Goal: Information Seeking & Learning: Learn about a topic

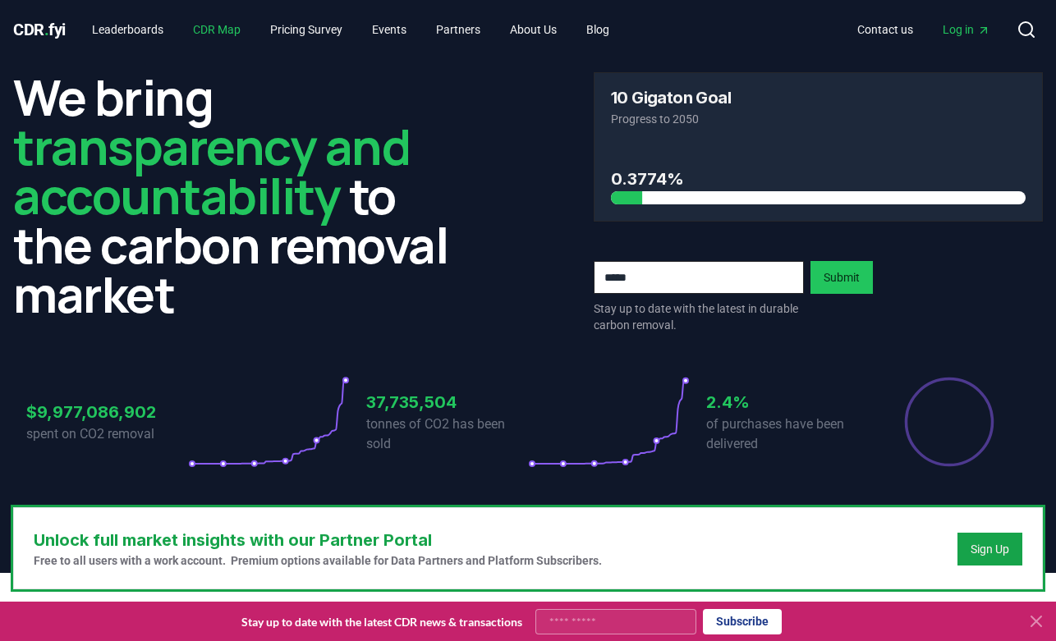
click at [243, 28] on link "CDR Map" at bounding box center [217, 30] width 74 height 30
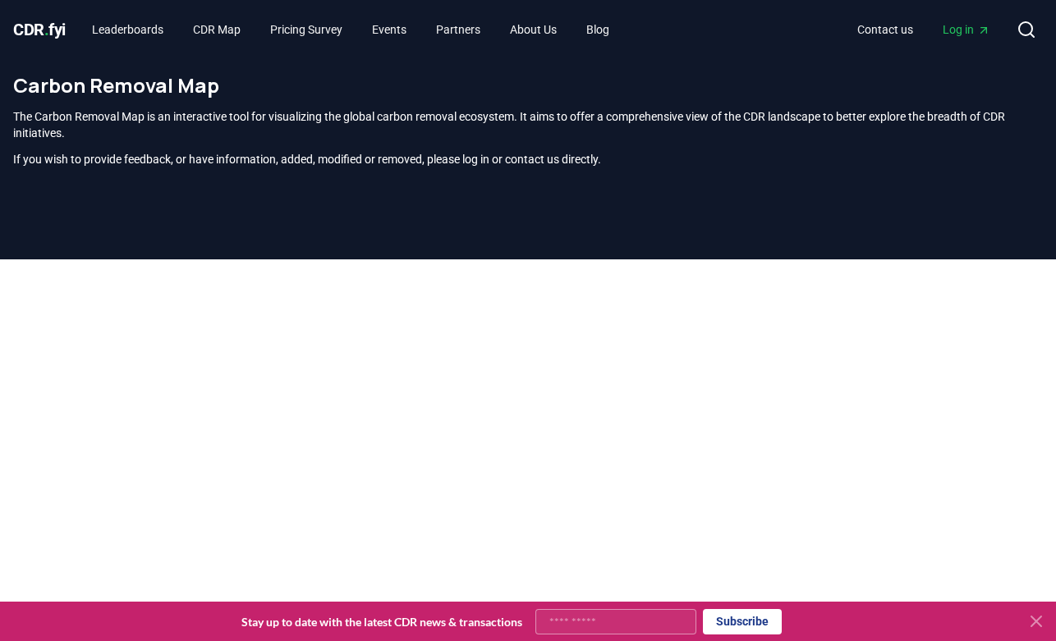
click at [458, 121] on p "The Carbon Removal Map is an interactive tool for visualizing the global carbon…" at bounding box center [528, 124] width 1030 height 33
click at [145, 27] on link "Leaderboards" at bounding box center [128, 30] width 98 height 30
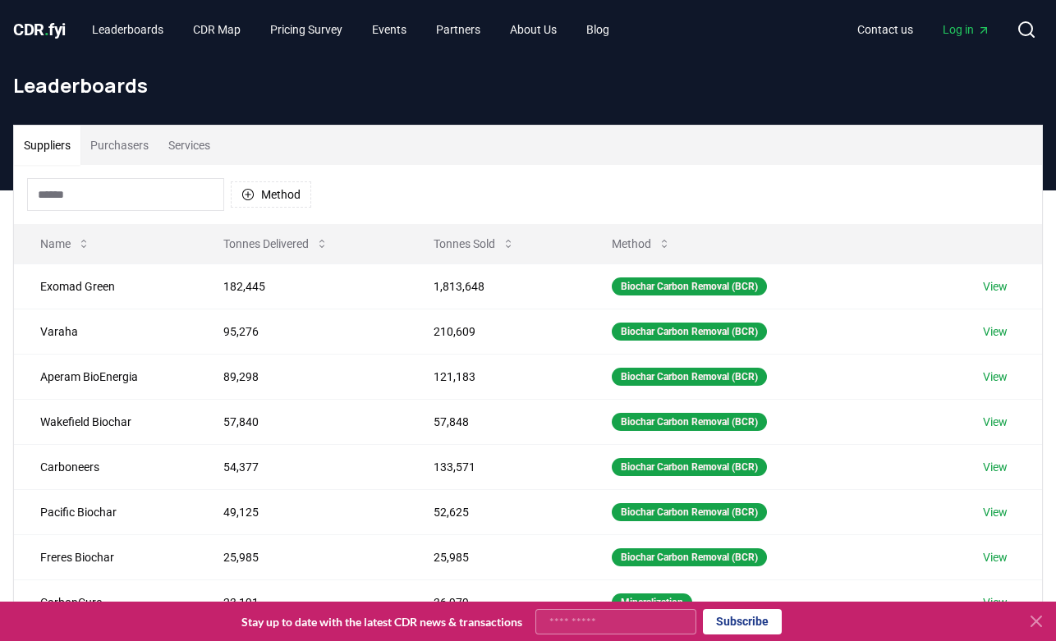
click at [136, 140] on button "Purchasers" at bounding box center [119, 145] width 78 height 39
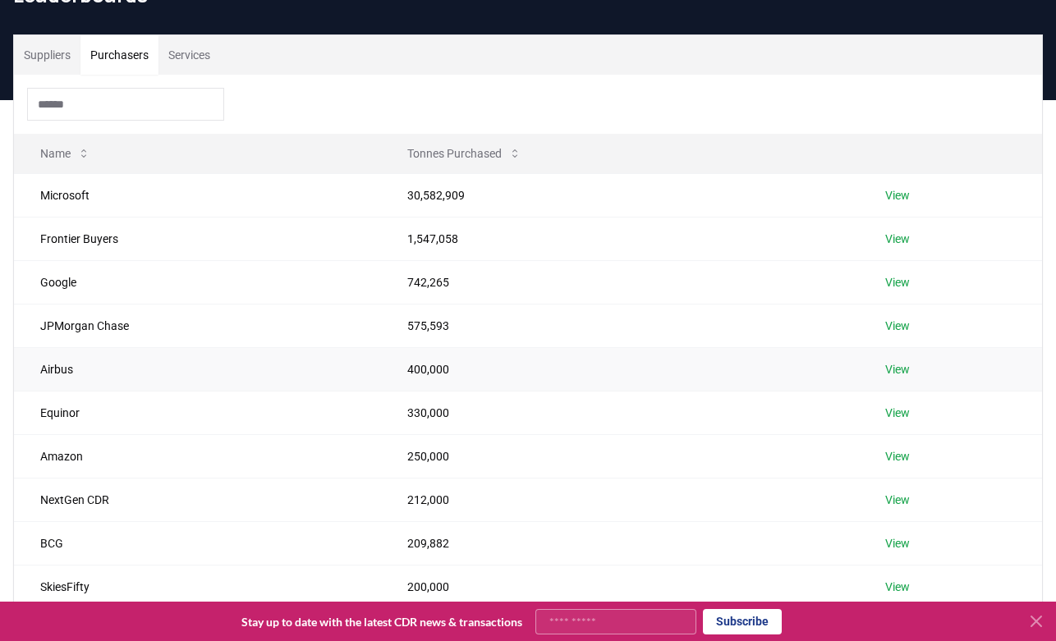
scroll to position [80, 0]
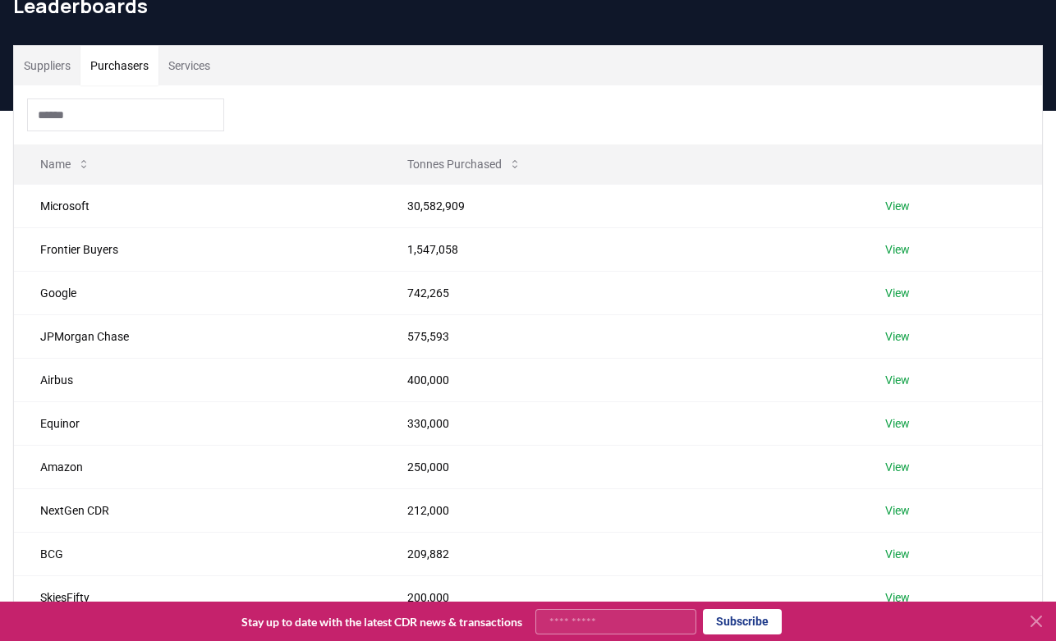
click at [48, 60] on button "Suppliers" at bounding box center [47, 65] width 67 height 39
click at [132, 65] on button "Purchasers" at bounding box center [119, 65] width 78 height 39
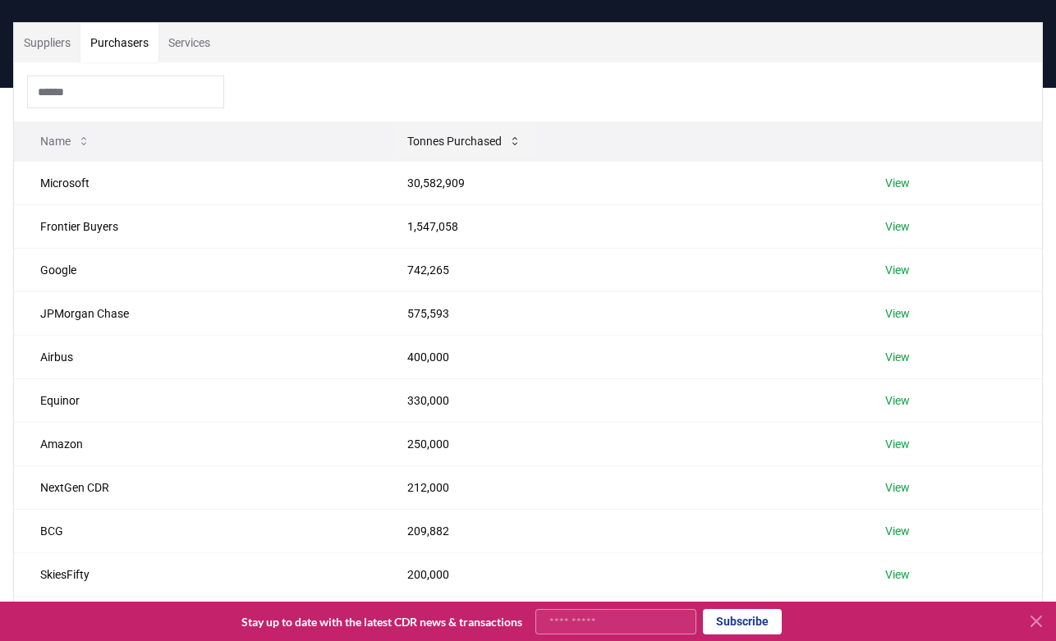
scroll to position [67, 0]
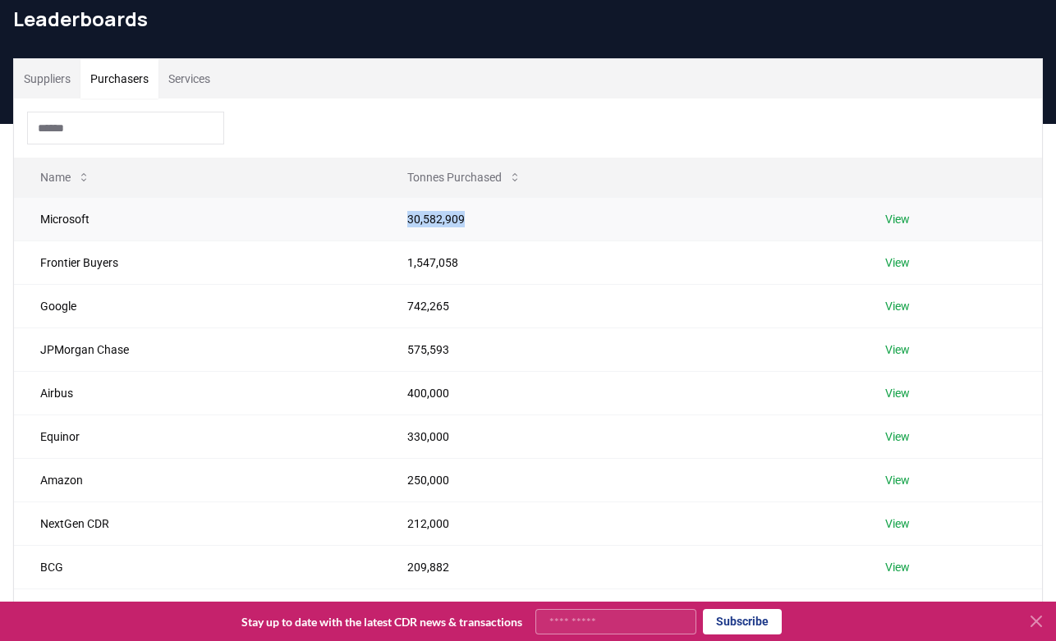
drag, startPoint x: 392, startPoint y: 219, endPoint x: 476, endPoint y: 219, distance: 83.8
click at [476, 219] on td "30,582,909" at bounding box center [620, 219] width 478 height 44
copy td "30,582,909"
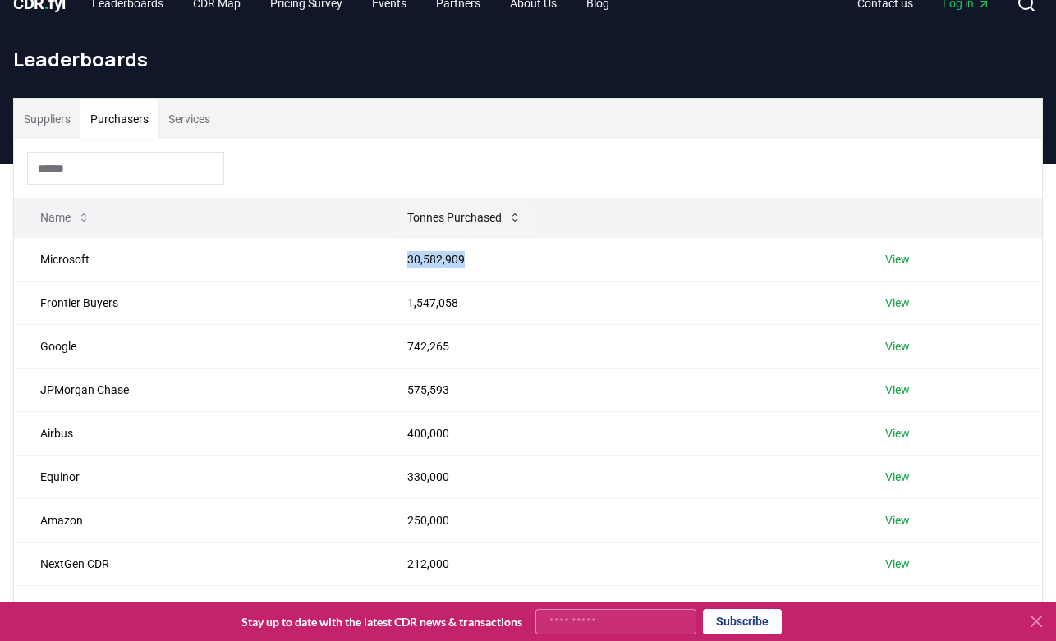
scroll to position [10, 0]
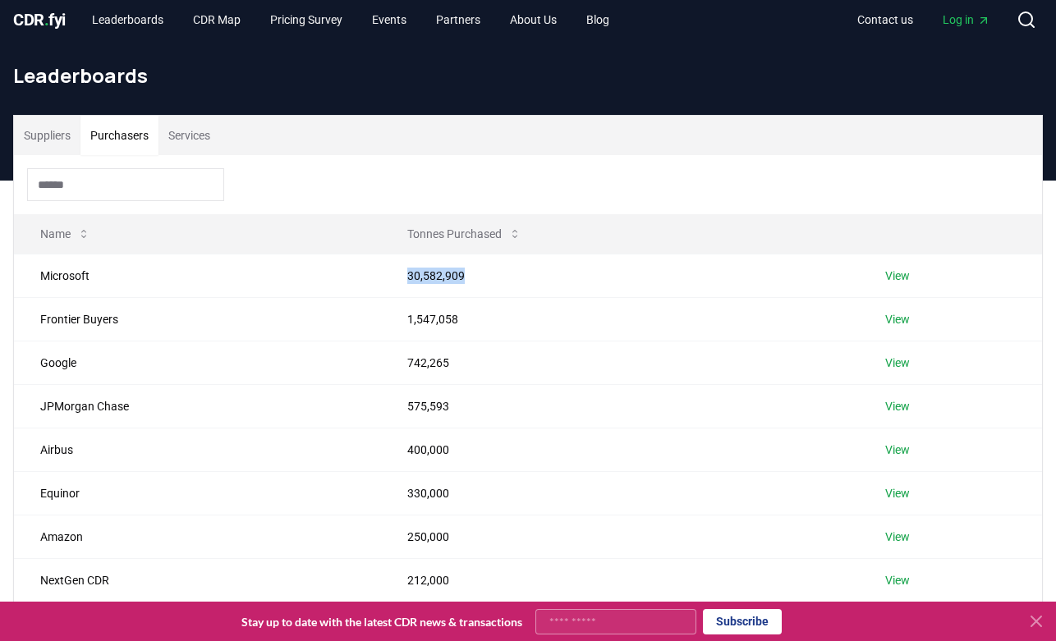
click at [46, 125] on button "Suppliers" at bounding box center [47, 135] width 67 height 39
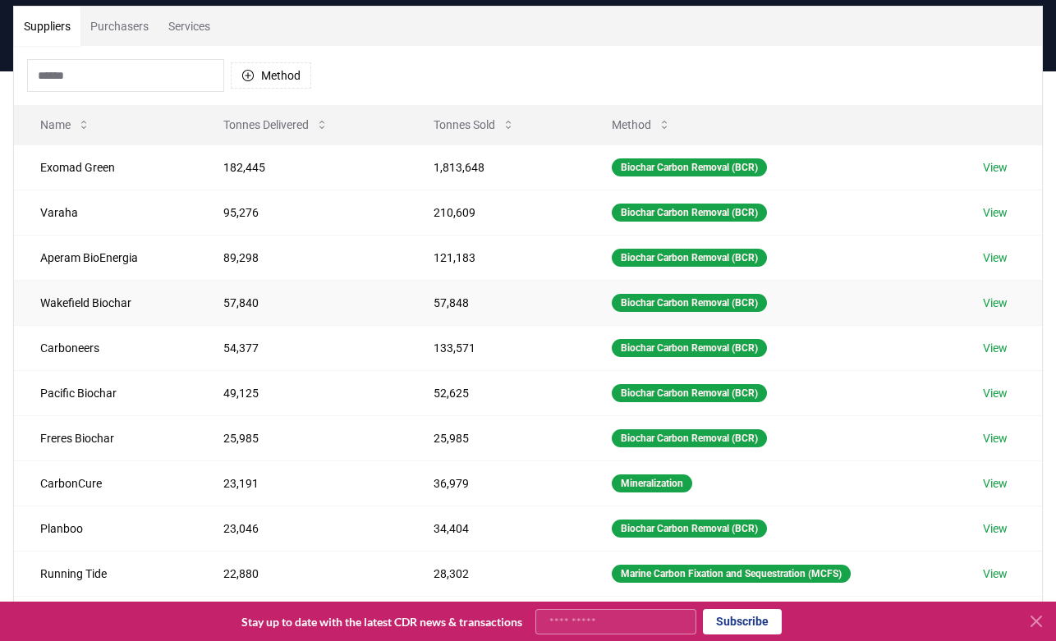
scroll to position [113, 0]
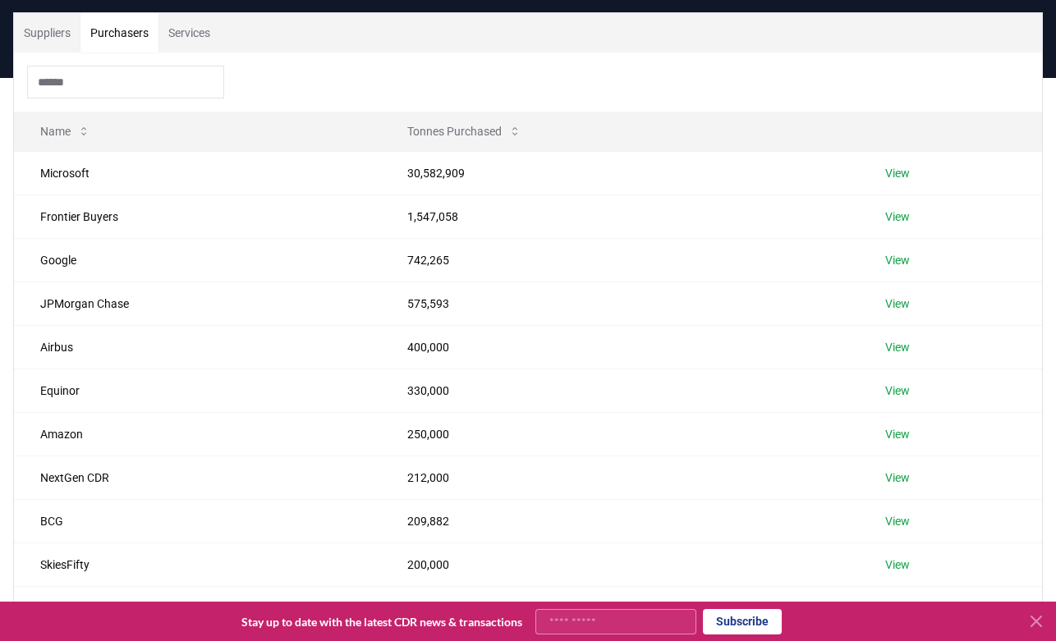
click at [136, 32] on button "Purchasers" at bounding box center [119, 32] width 78 height 39
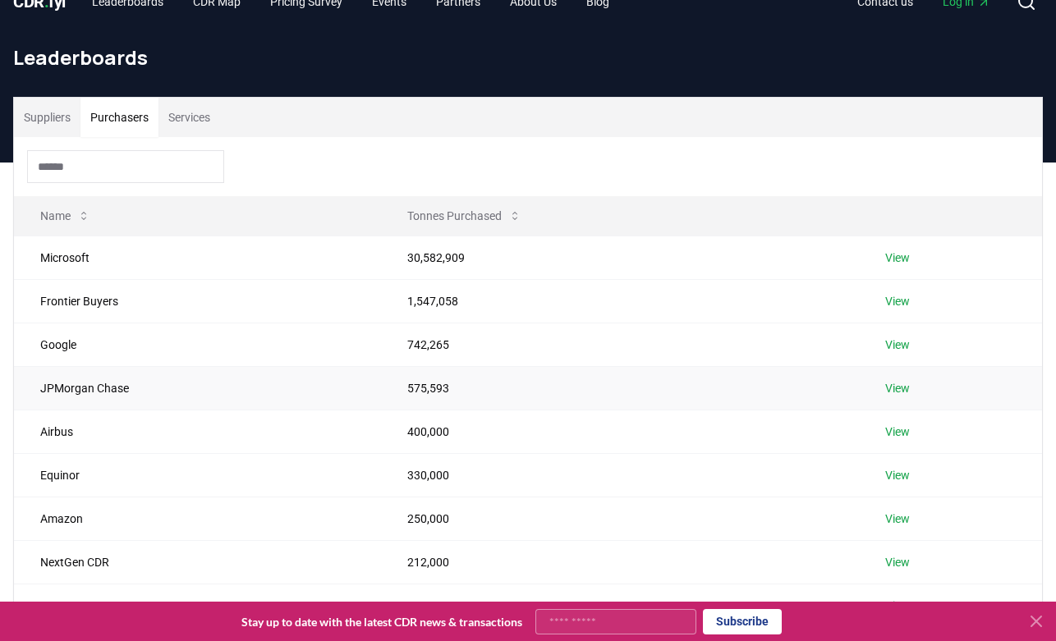
scroll to position [0, 0]
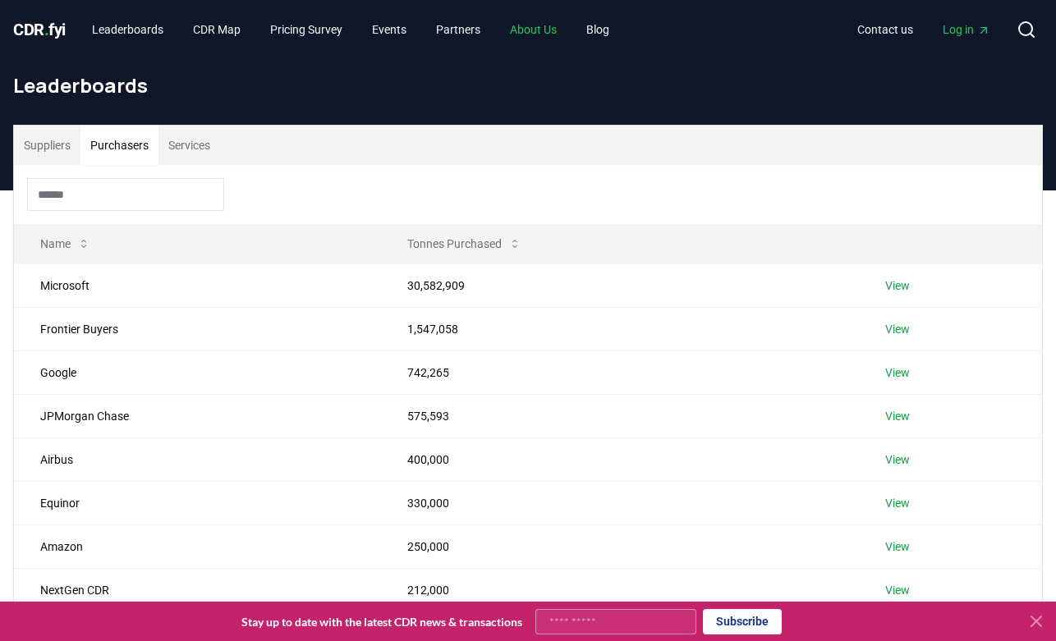
click at [550, 37] on link "About Us" at bounding box center [533, 30] width 73 height 30
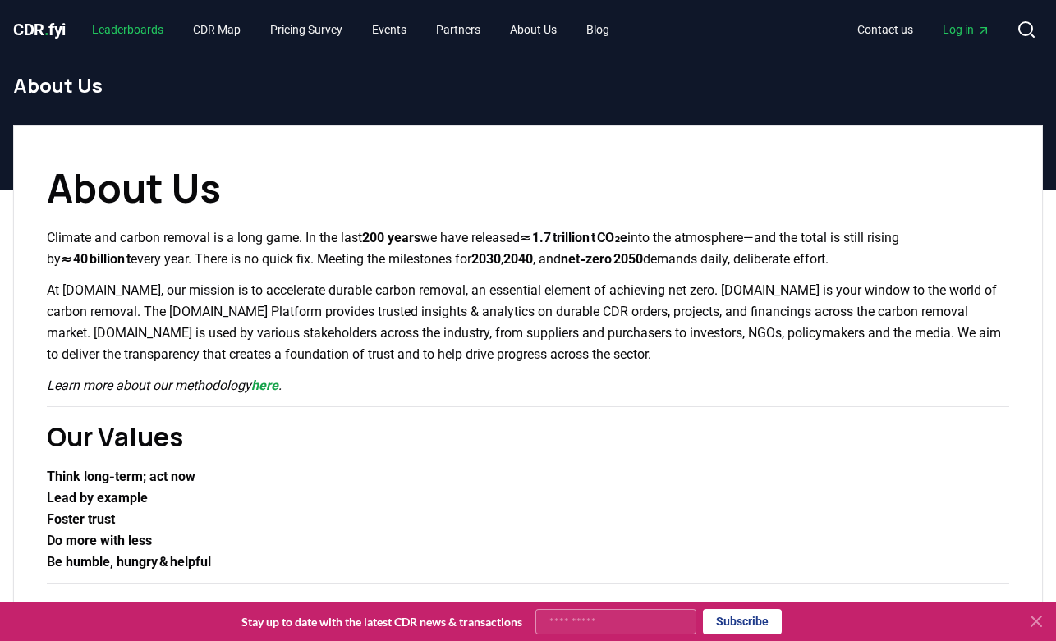
click at [114, 34] on link "Leaderboards" at bounding box center [128, 30] width 98 height 30
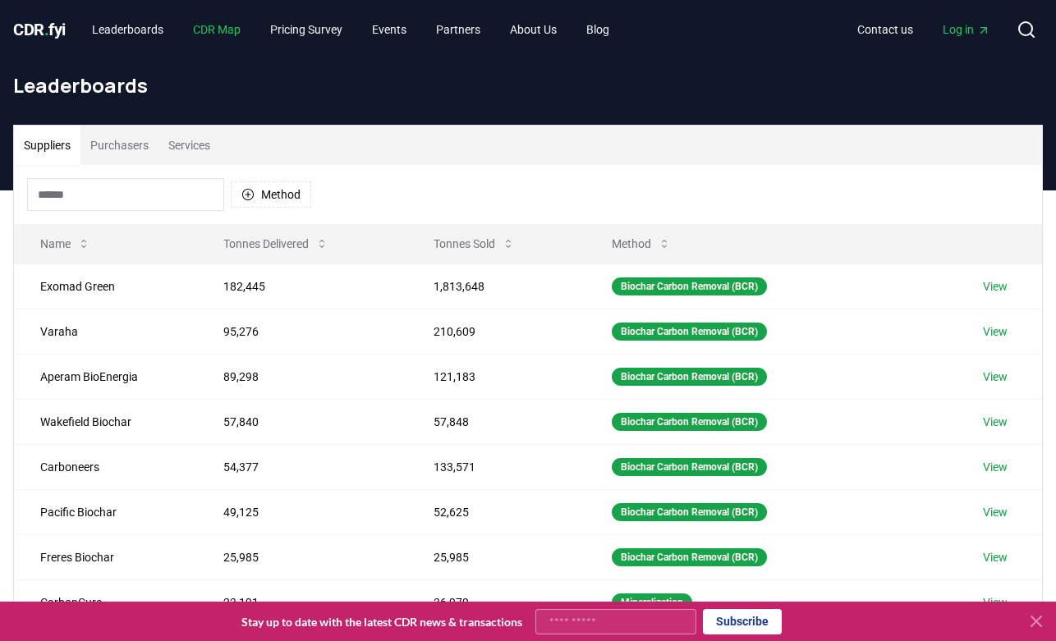
click at [234, 32] on link "CDR Map" at bounding box center [217, 30] width 74 height 30
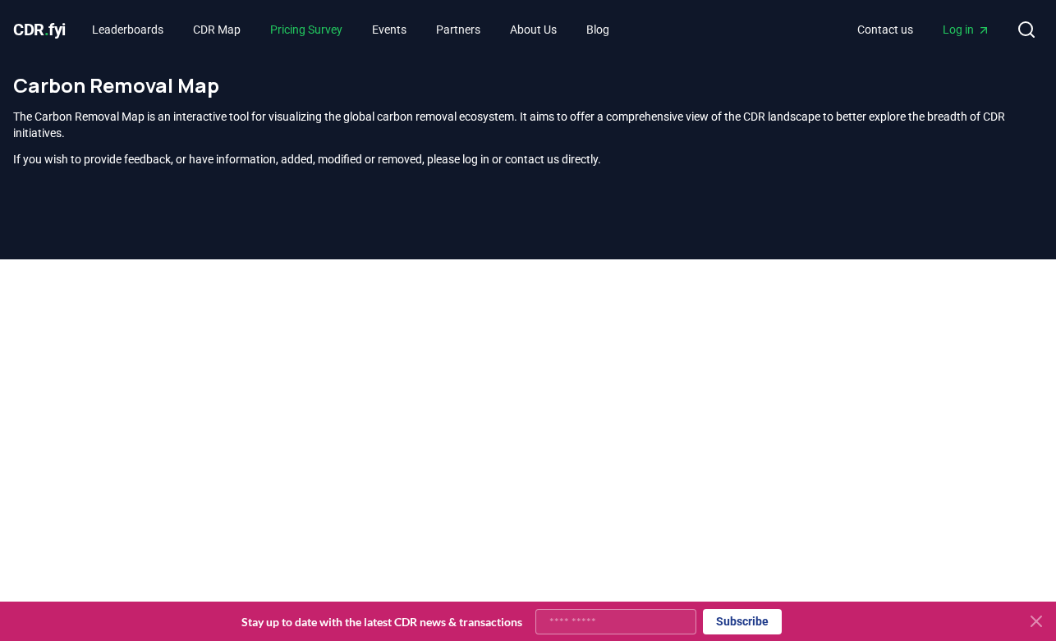
click at [290, 33] on link "Pricing Survey" at bounding box center [306, 30] width 99 height 30
